Goal: Complete application form

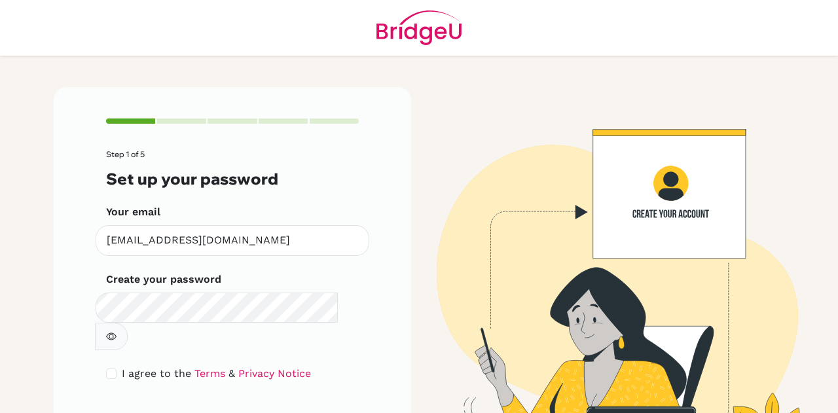
scroll to position [44, 0]
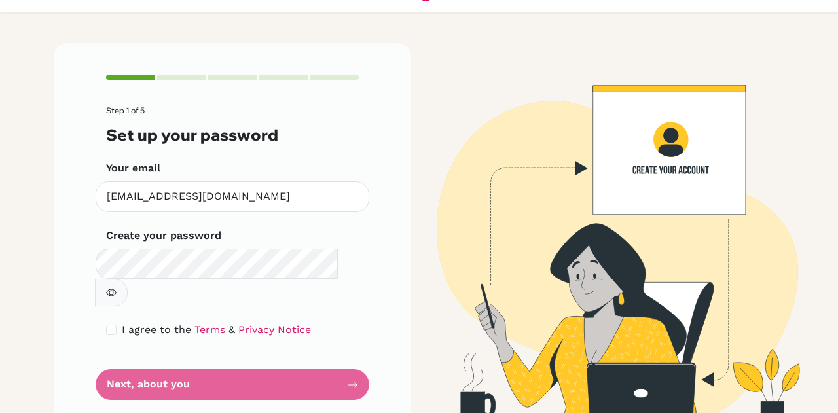
click at [117, 288] on icon "button" at bounding box center [111, 293] width 10 height 10
click at [128, 279] on button "button" at bounding box center [111, 293] width 33 height 28
click at [263, 356] on form "Step 1 of 5 Set up your password Your email [EMAIL_ADDRESS][DOMAIN_NAME] Invali…" at bounding box center [232, 253] width 253 height 294
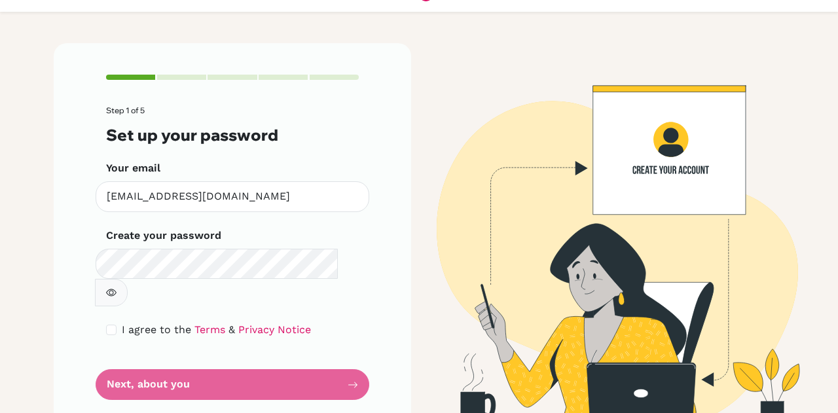
click at [351, 360] on form "Step 1 of 5 Set up your password Your email [EMAIL_ADDRESS][DOMAIN_NAME] Invali…" at bounding box center [232, 253] width 253 height 294
click at [148, 362] on form "Step 1 of 5 Set up your password Your email [EMAIL_ADDRESS][DOMAIN_NAME] Invali…" at bounding box center [232, 253] width 253 height 294
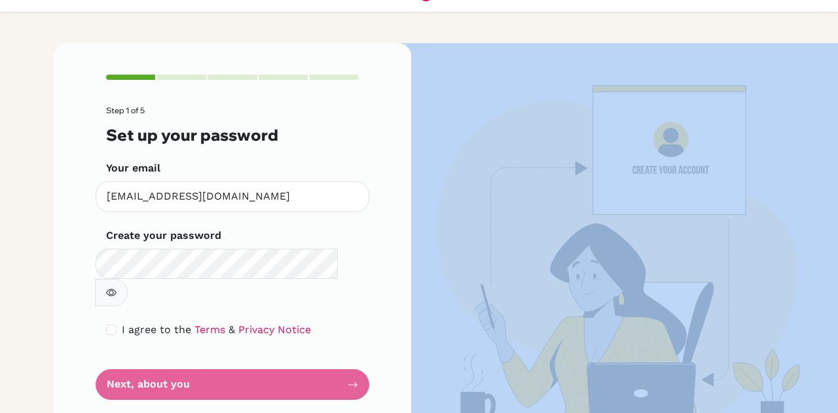
click at [148, 362] on form "Step 1 of 5 Set up your password Your email [EMAIL_ADDRESS][DOMAIN_NAME] Invali…" at bounding box center [232, 253] width 253 height 294
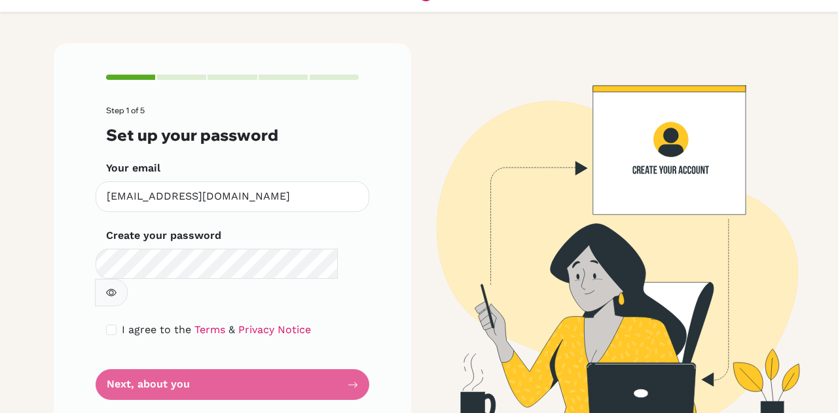
click at [148, 362] on form "Step 1 of 5 Set up your password Your email [EMAIL_ADDRESS][DOMAIN_NAME] Invali…" at bounding box center [232, 253] width 253 height 294
click at [132, 353] on form "Step 1 of 5 Set up your password Your email [EMAIL_ADDRESS][DOMAIN_NAME] Invali…" at bounding box center [232, 253] width 253 height 294
click at [106, 325] on input "checkbox" at bounding box center [111, 330] width 10 height 10
checkbox input "true"
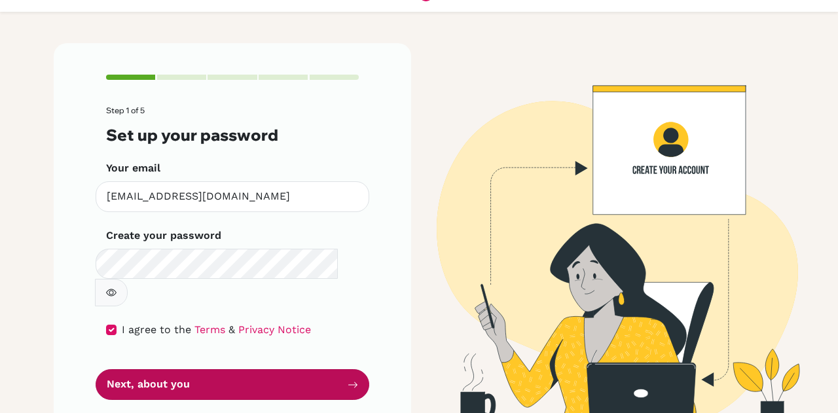
click at [194, 369] on button "Next, about you" at bounding box center [233, 384] width 274 height 31
